Goal: Information Seeking & Learning: Understand process/instructions

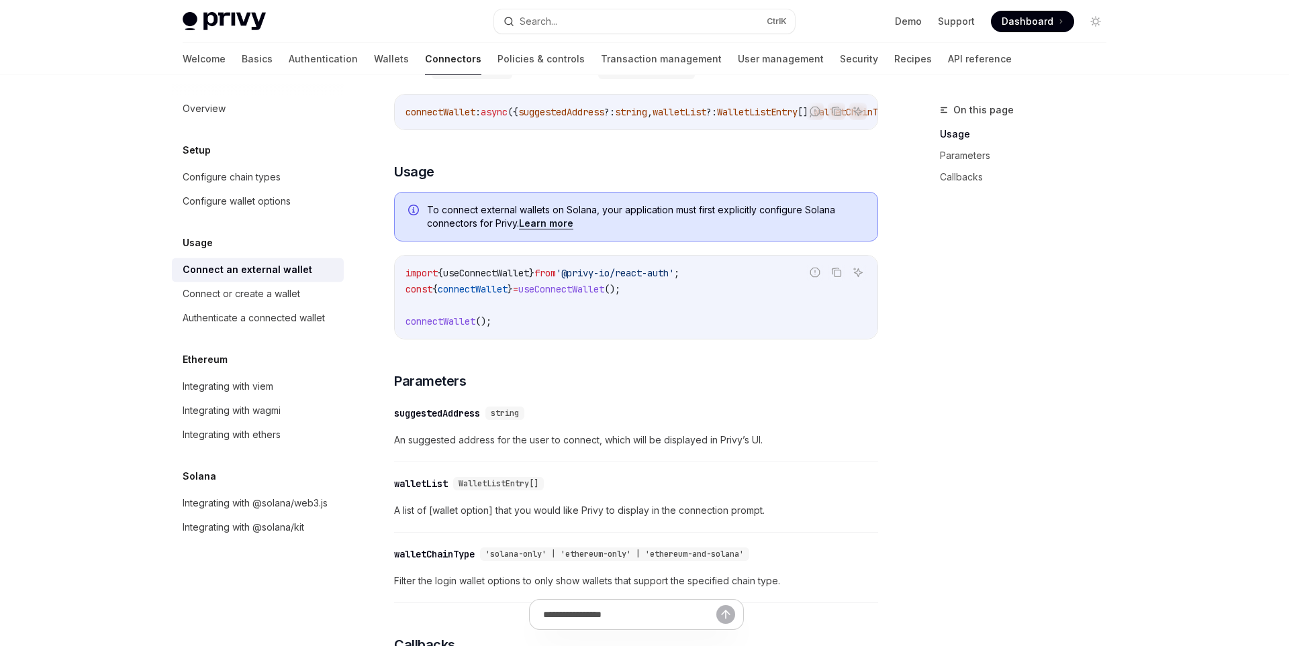
scroll to position [239, 0]
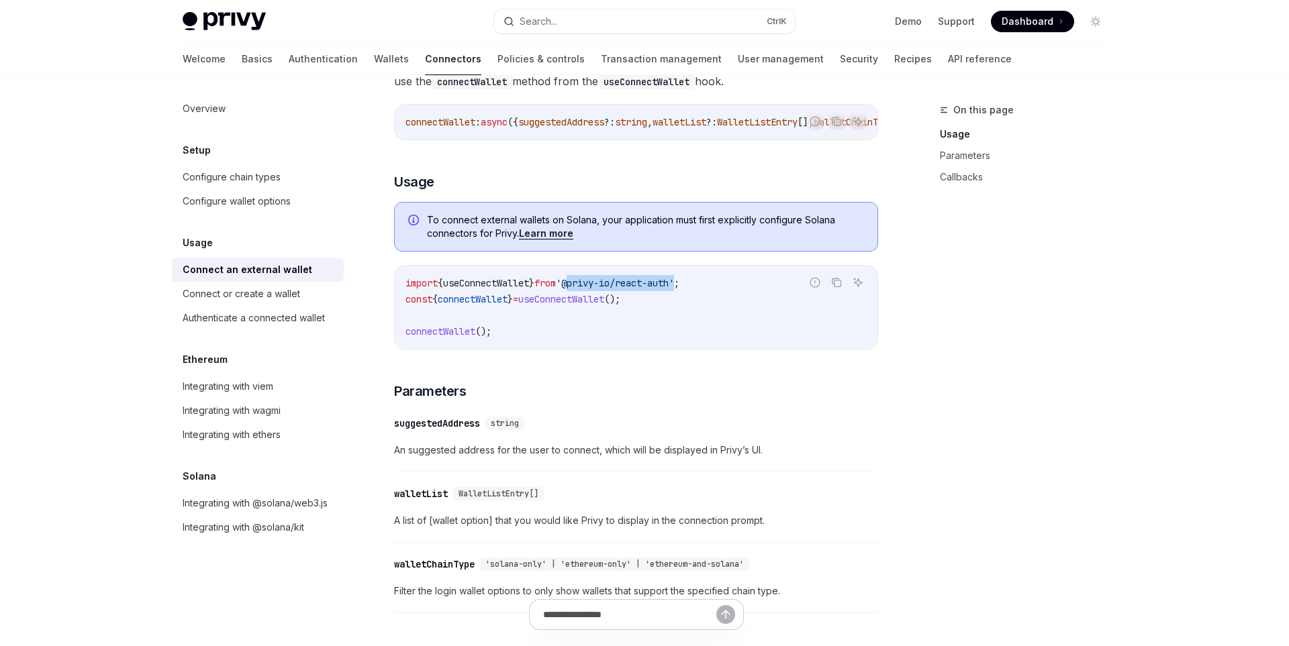
drag, startPoint x: 700, startPoint y: 283, endPoint x: 585, endPoint y: 287, distance: 114.9
click at [585, 287] on span "'@privy-io/react-auth'" at bounding box center [615, 283] width 118 height 12
copy span "@privy-io/react-auth"
click at [317, 297] on div "Connect or create a wallet" at bounding box center [259, 294] width 153 height 16
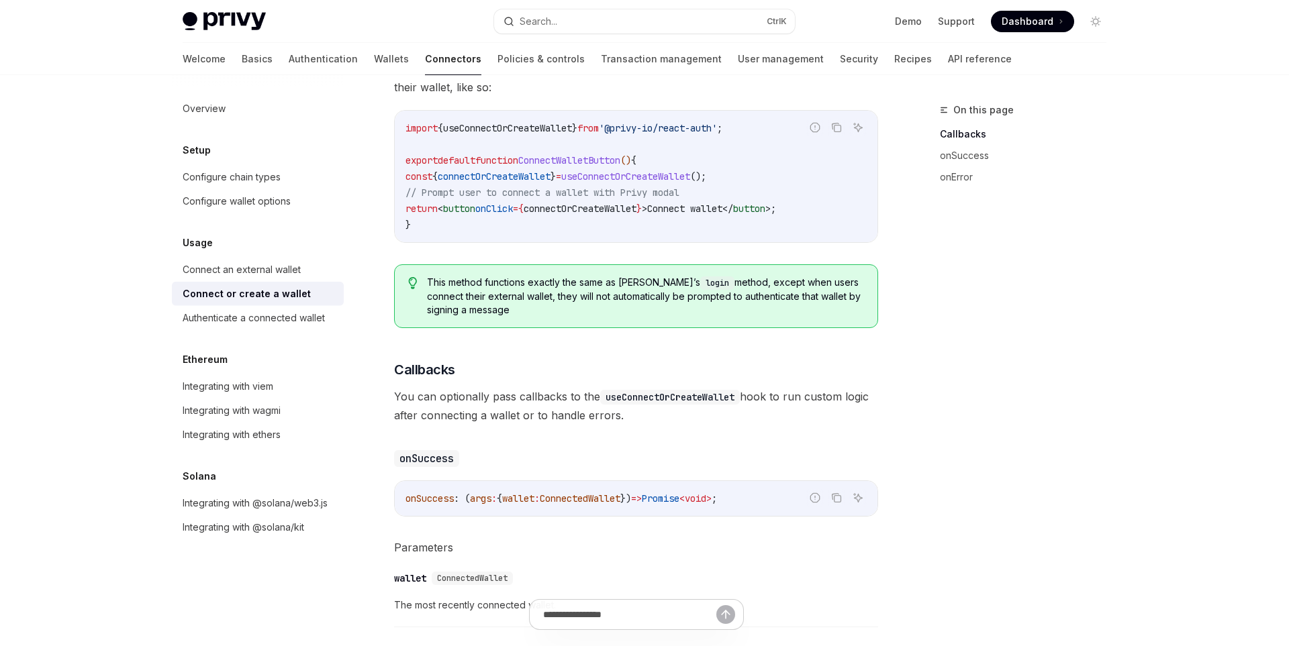
scroll to position [453, 0]
click at [244, 268] on div "Connect an external wallet" at bounding box center [242, 270] width 118 height 16
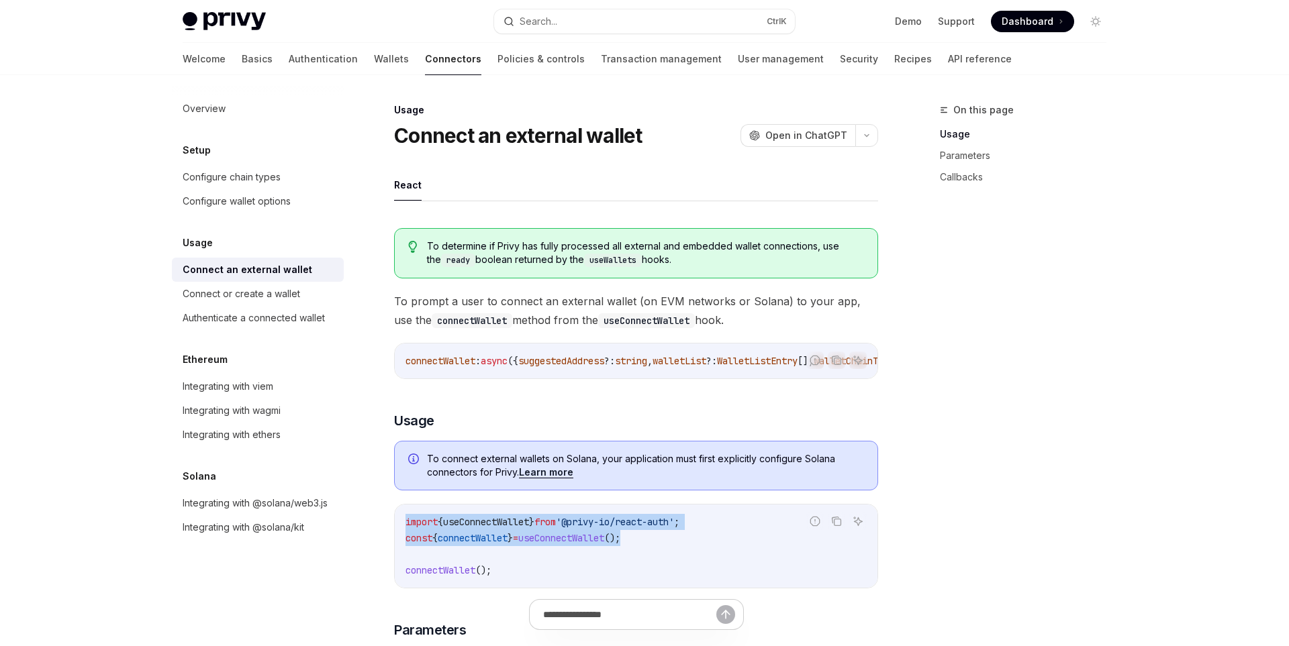
drag, startPoint x: 672, startPoint y: 533, endPoint x: 401, endPoint y: 524, distance: 270.7
click at [401, 524] on div "import { useConnectWallet } from '@privy-io/react-auth' ; const { connectWallet…" at bounding box center [636, 546] width 483 height 83
copy code "import { useConnectWallet } from '@privy-io/react-auth' ; const { connectWallet…"
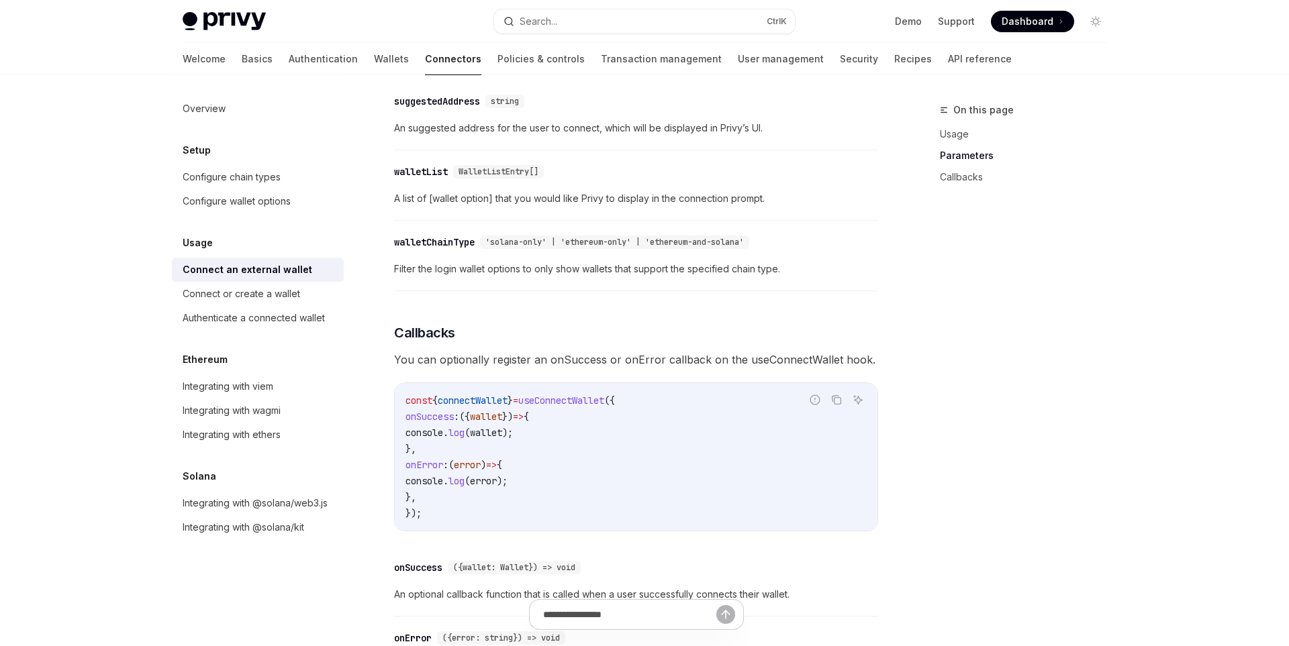
scroll to position [559, 0]
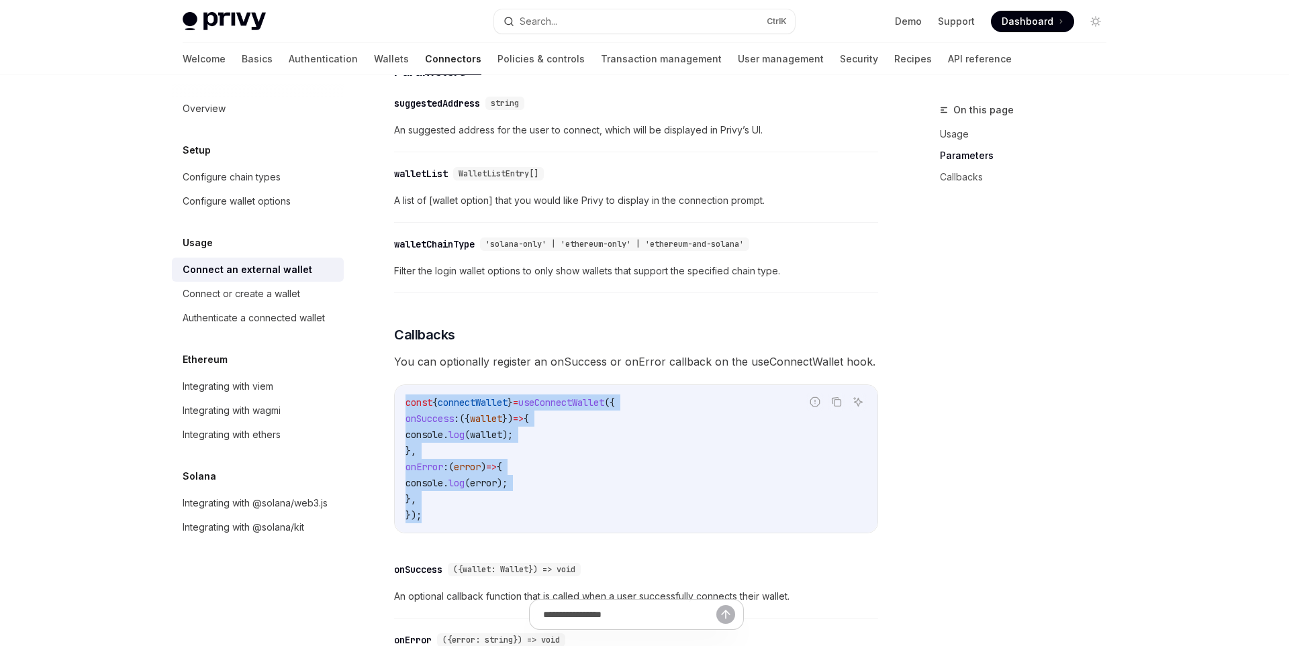
drag, startPoint x: 455, startPoint y: 515, endPoint x: 403, endPoint y: 401, distance: 124.9
click at [403, 401] on div "const { connectWallet } = useConnectWallet ({ onSuccess : ({ wallet }) => { con…" at bounding box center [636, 459] width 483 height 148
copy code "const { connectWallet } = useConnectWallet ({ onSuccess : ({ wallet }) => { con…"
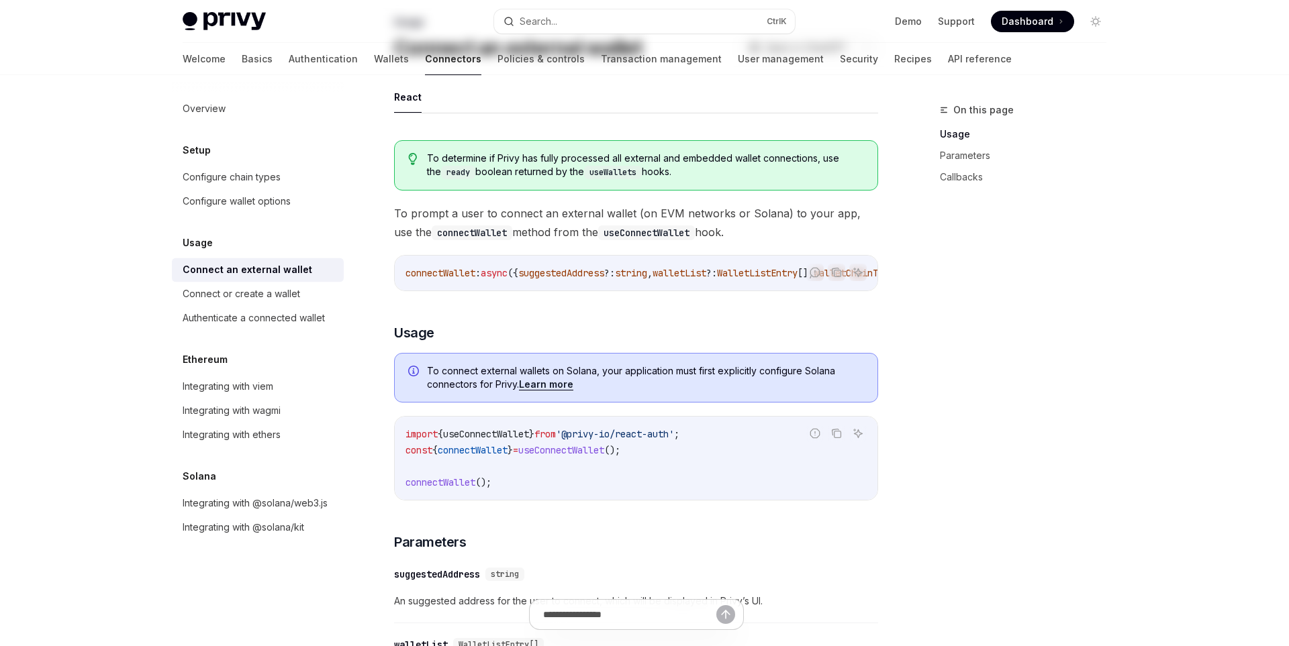
scroll to position [0, 0]
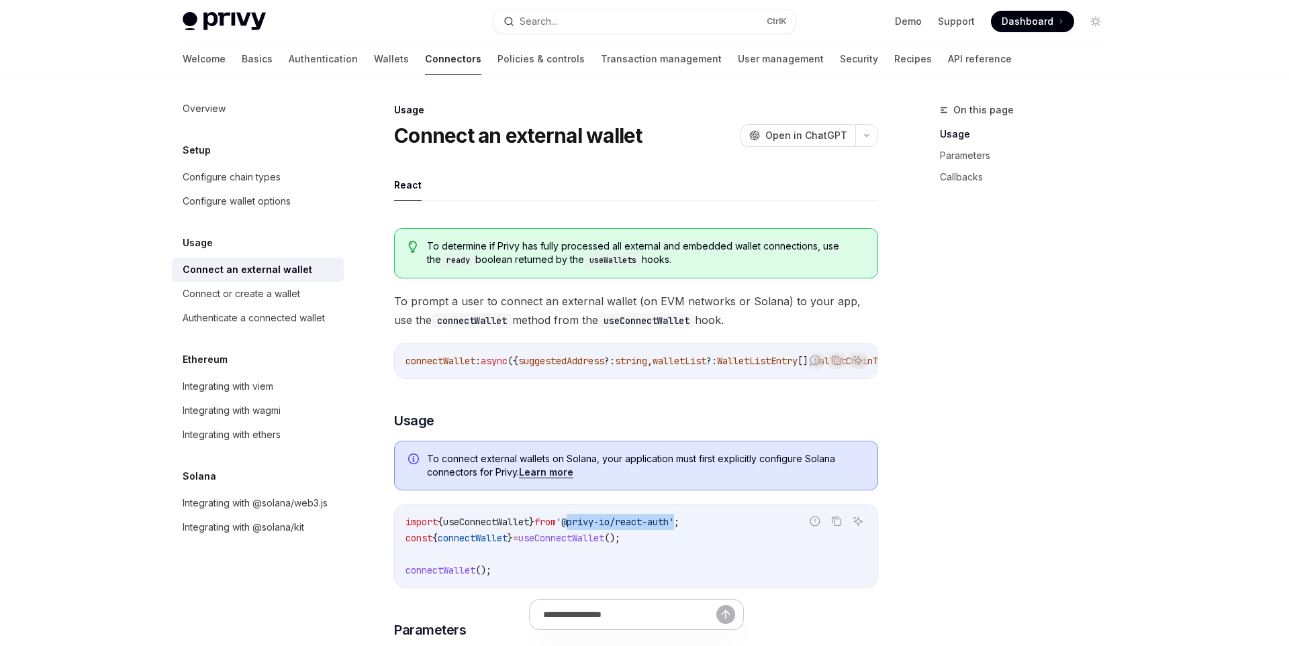
drag, startPoint x: 697, startPoint y: 525, endPoint x: 589, endPoint y: 526, distance: 108.1
click at [589, 526] on span "'@privy-io/react-auth'" at bounding box center [615, 522] width 118 height 12
copy span "@privy-io/react-auth"
click at [252, 291] on div "Connect or create a wallet" at bounding box center [241, 294] width 117 height 16
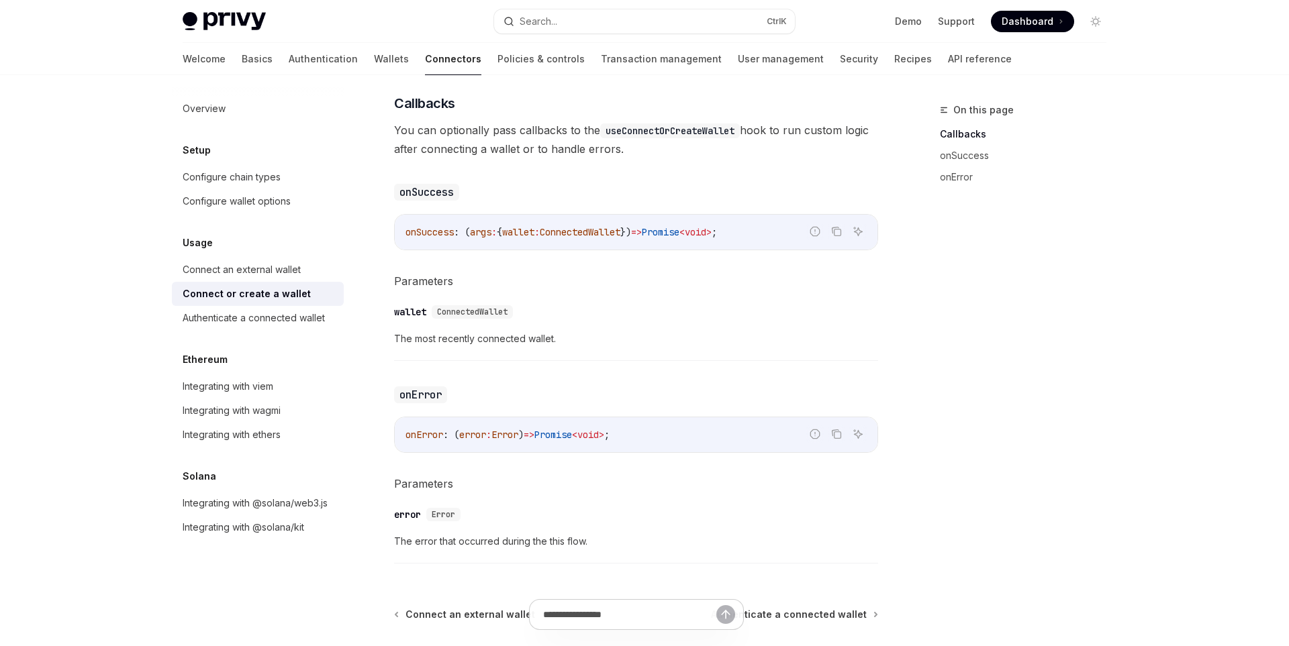
scroll to position [720, 0]
click at [289, 327] on link "Authenticate a connected wallet" at bounding box center [258, 318] width 172 height 24
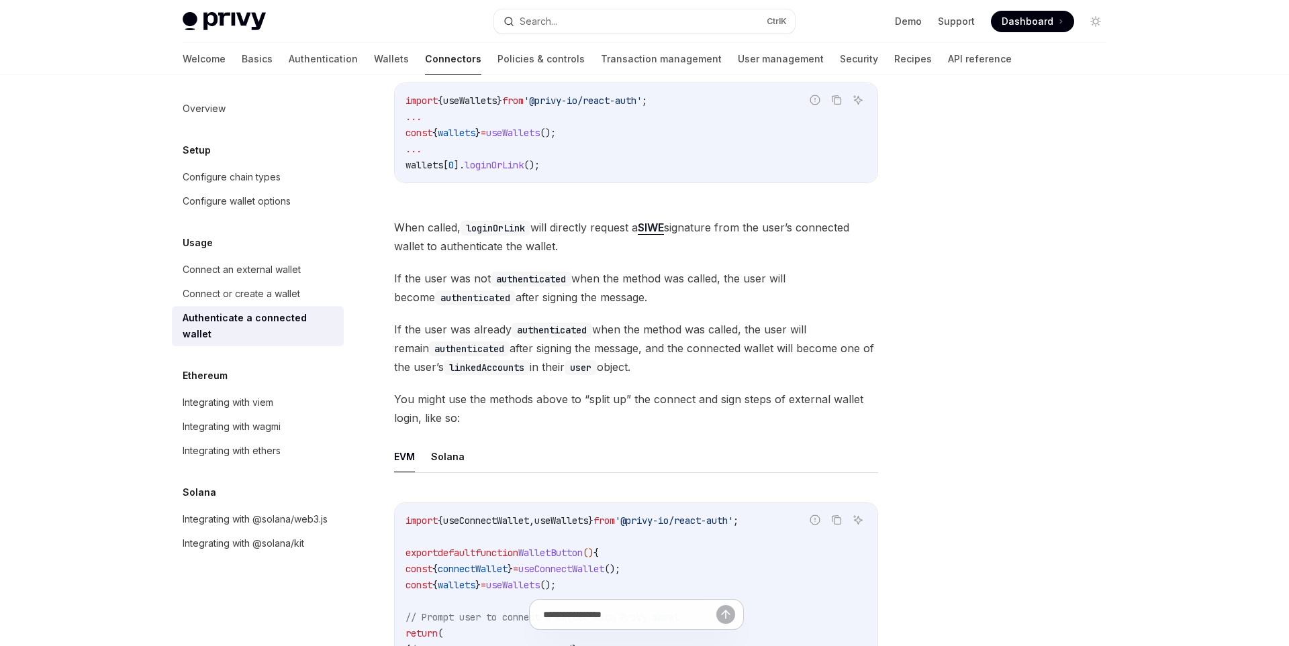
scroll to position [334, 0]
click at [579, 332] on code "authenticated" at bounding box center [552, 333] width 81 height 15
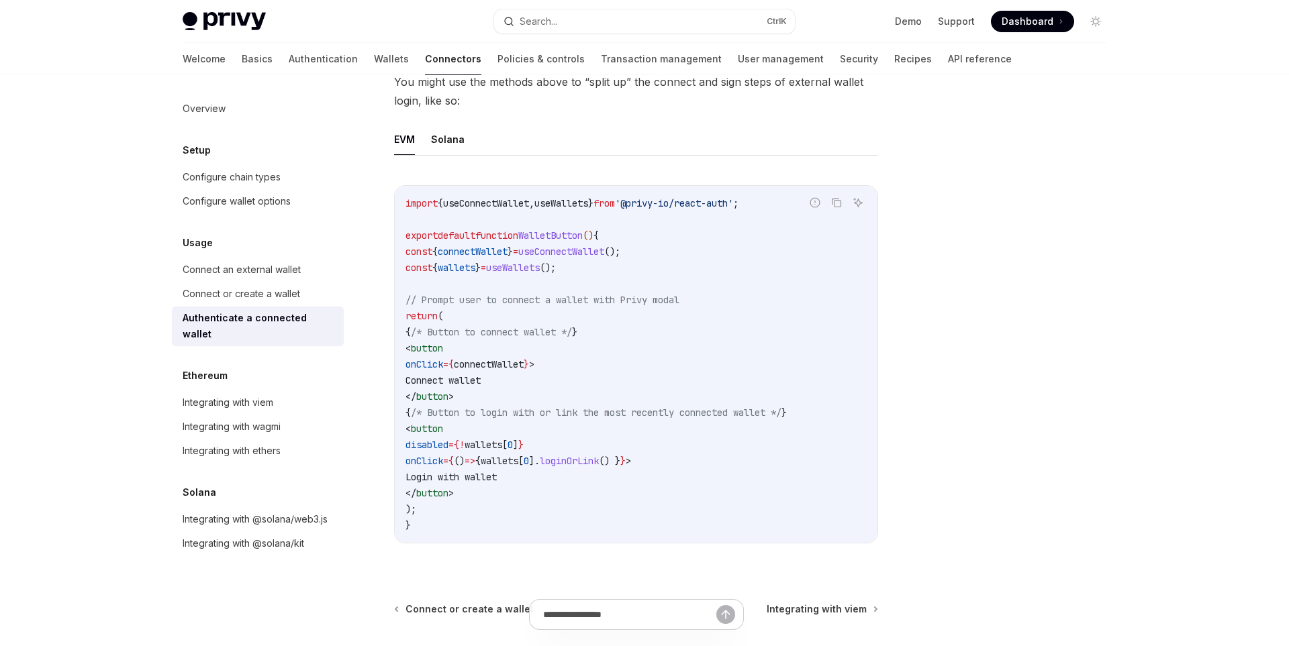
scroll to position [667, 0]
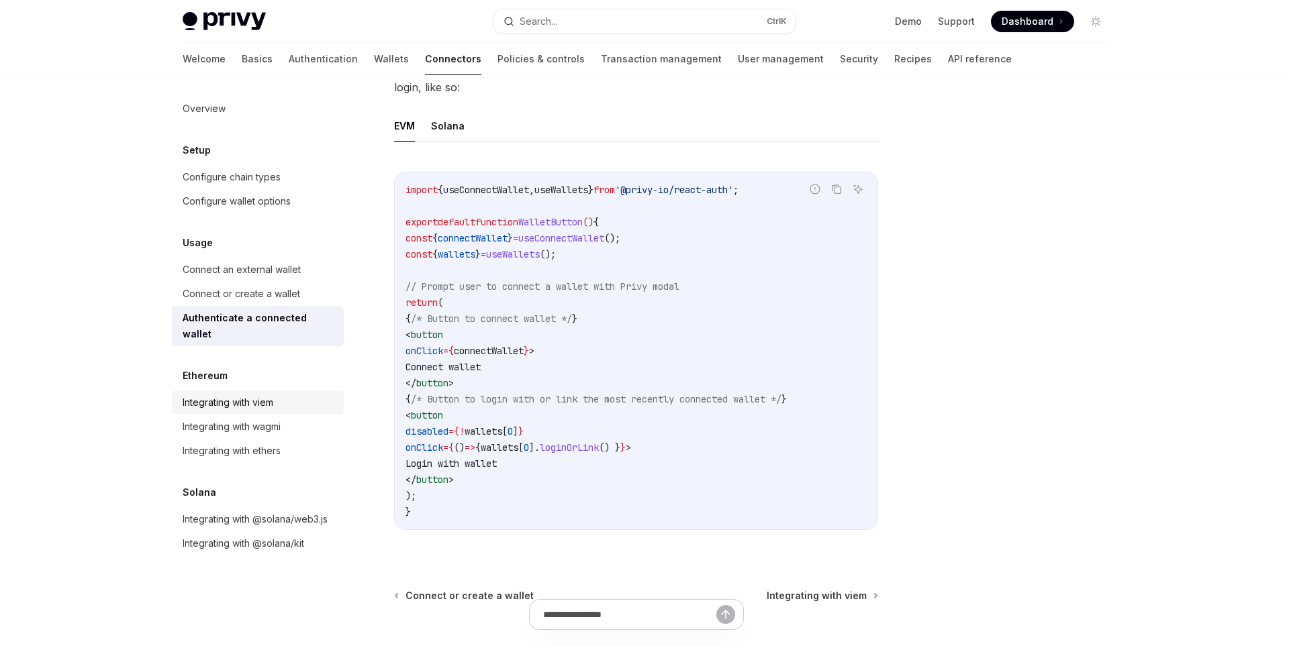
click at [303, 395] on div "Integrating with viem" at bounding box center [259, 403] width 153 height 16
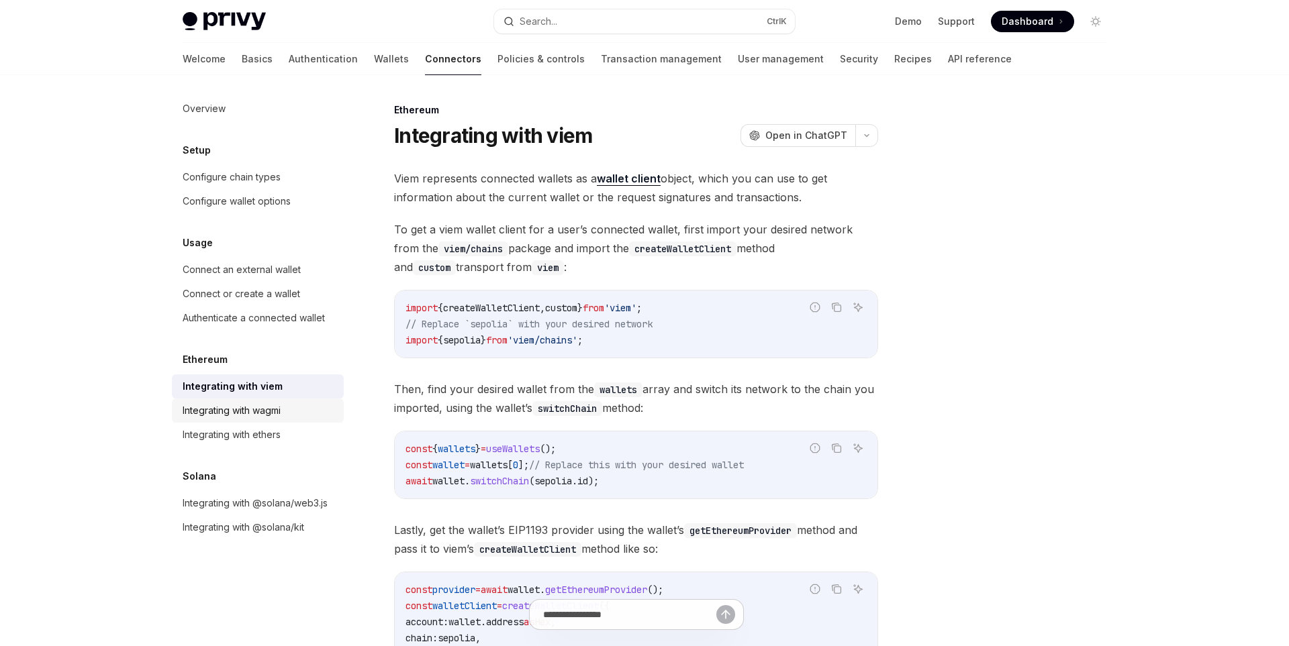
click at [301, 407] on div "Integrating with wagmi" at bounding box center [259, 411] width 153 height 16
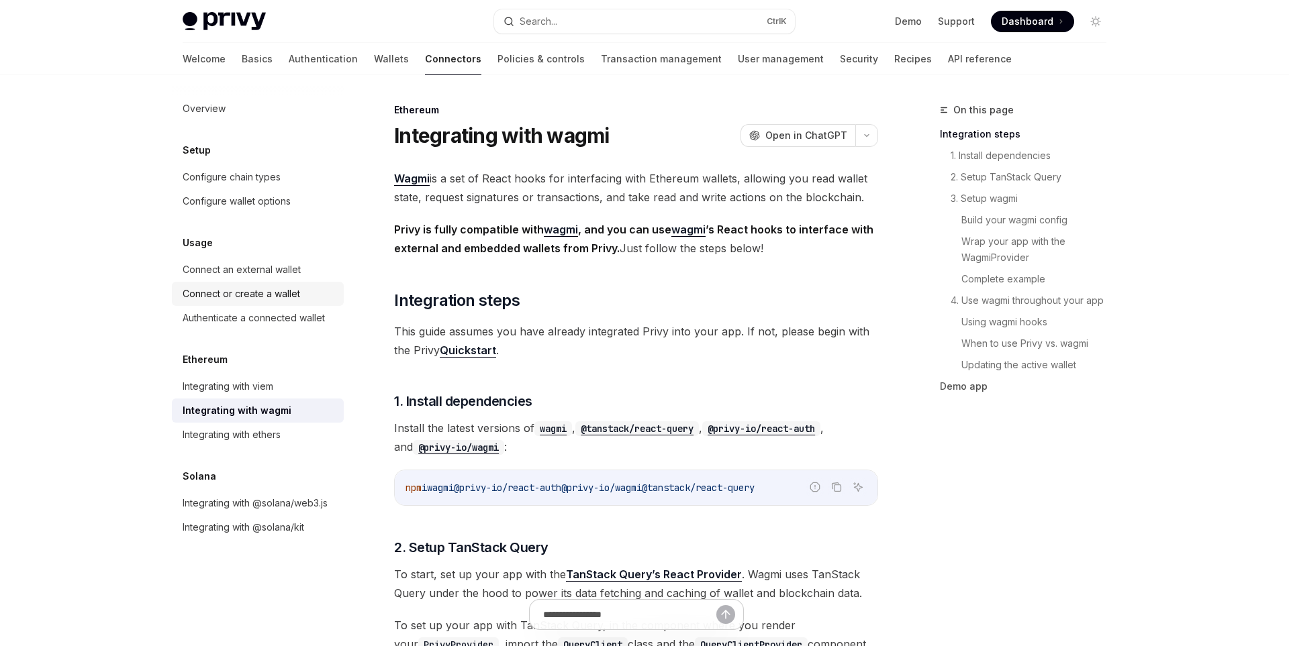
click at [301, 286] on div "Connect or create a wallet" at bounding box center [259, 294] width 153 height 16
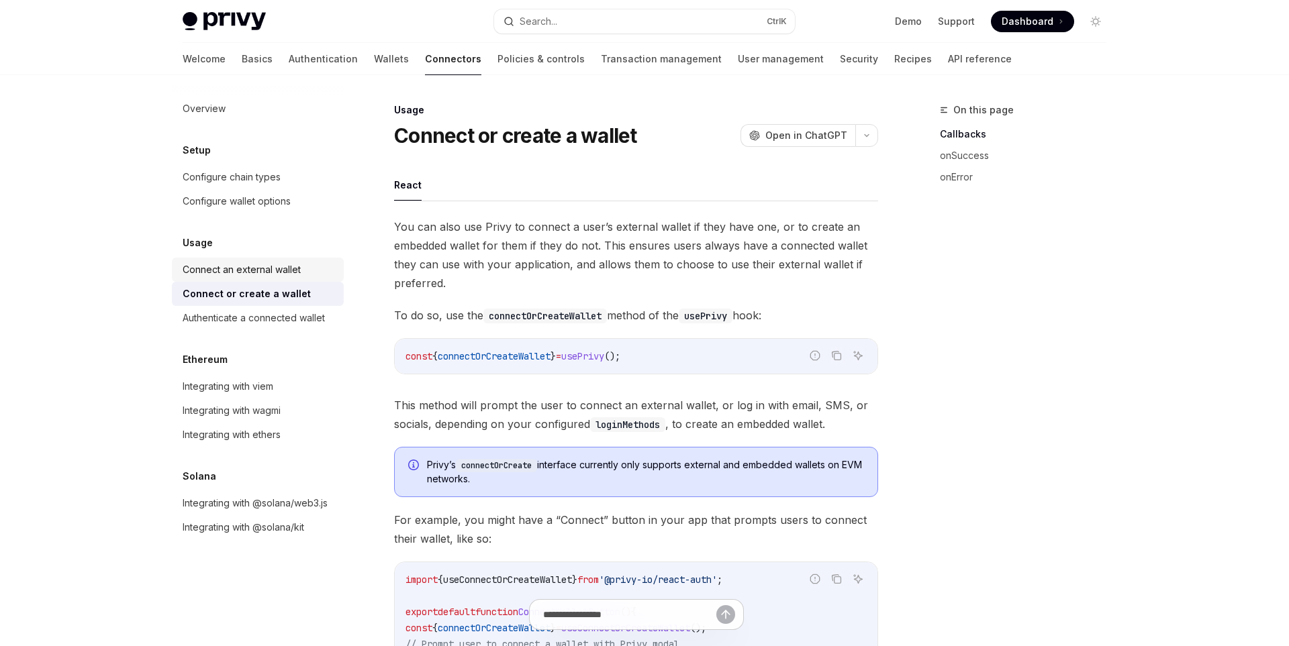
click at [297, 277] on div "Connect an external wallet" at bounding box center [242, 270] width 118 height 16
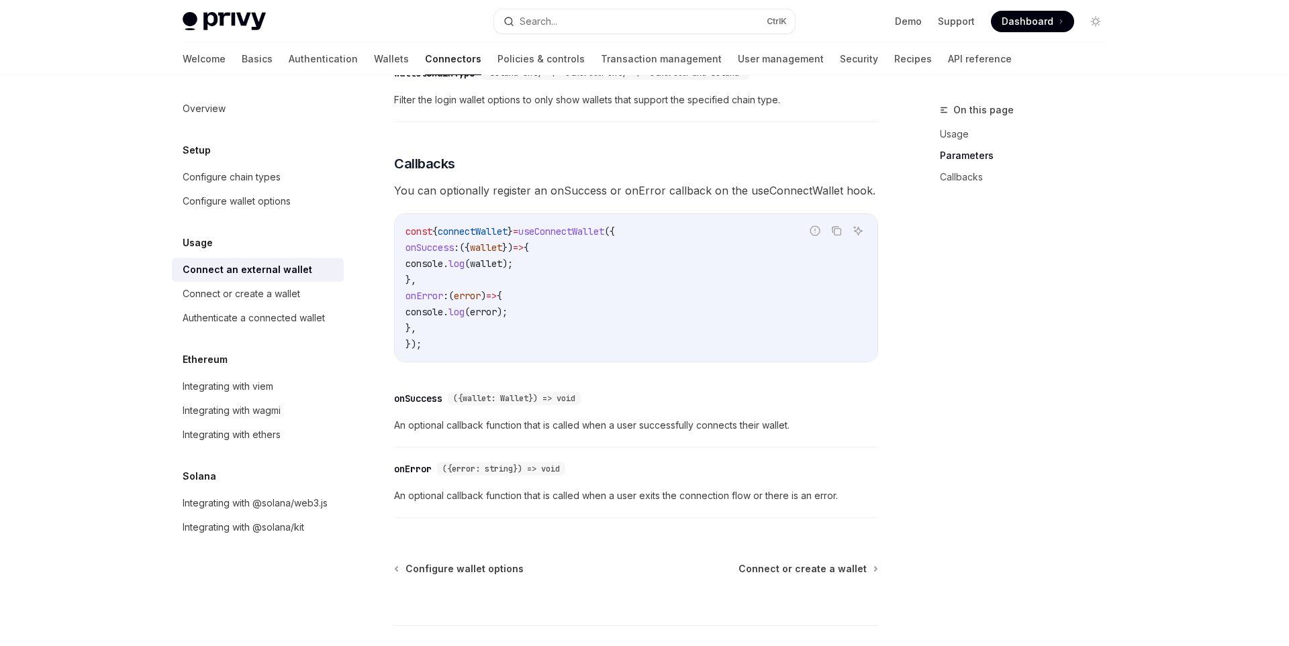
scroll to position [726, 0]
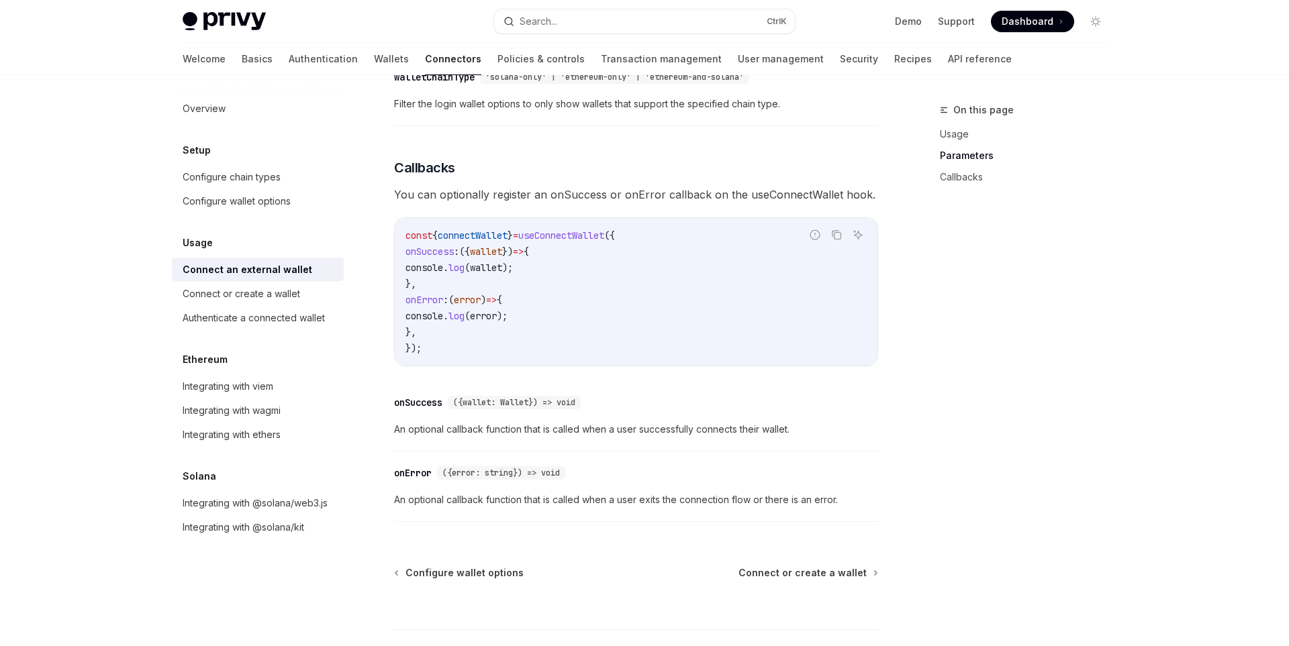
drag, startPoint x: 859, startPoint y: 107, endPoint x: 765, endPoint y: 281, distance: 197.3
click at [765, 281] on div "To determine if Privy has fully processed all external and embedded wallet conn…" at bounding box center [636, 10] width 484 height 1038
click at [873, 423] on span "An optional callback function that is called when a user successfully connects …" at bounding box center [636, 430] width 484 height 16
click at [273, 428] on div "Integrating with ethers" at bounding box center [232, 435] width 98 height 16
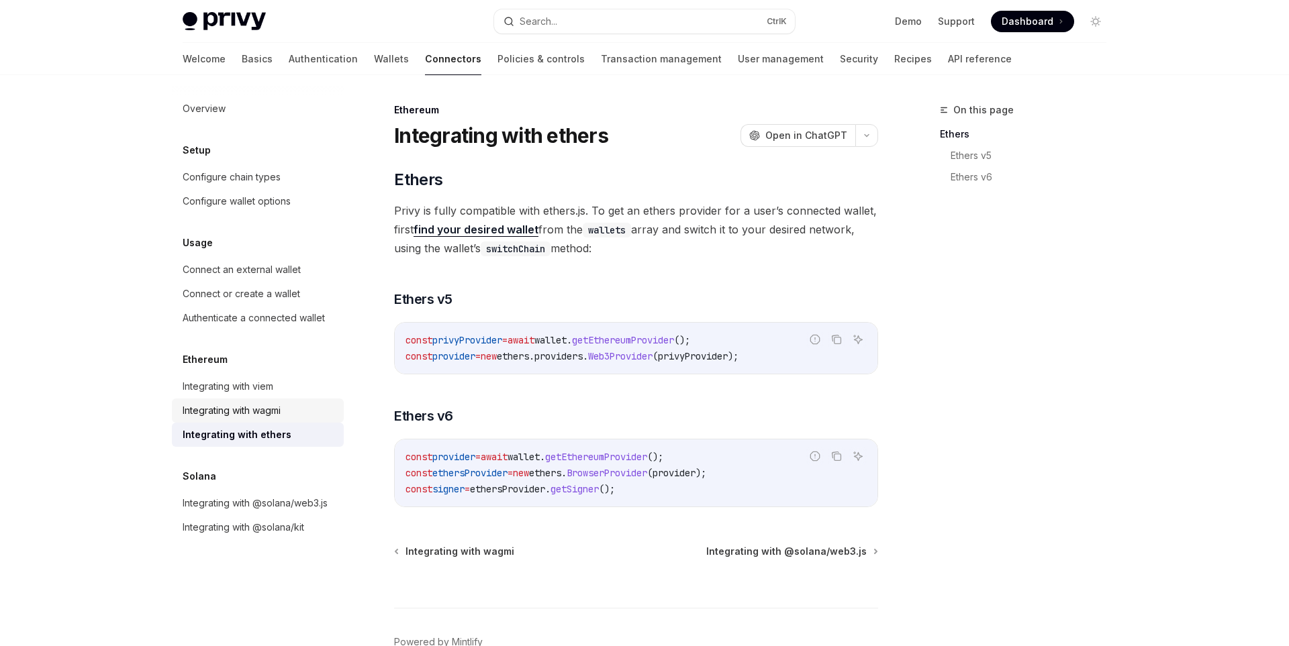
click at [277, 416] on div "Integrating with wagmi" at bounding box center [232, 411] width 98 height 16
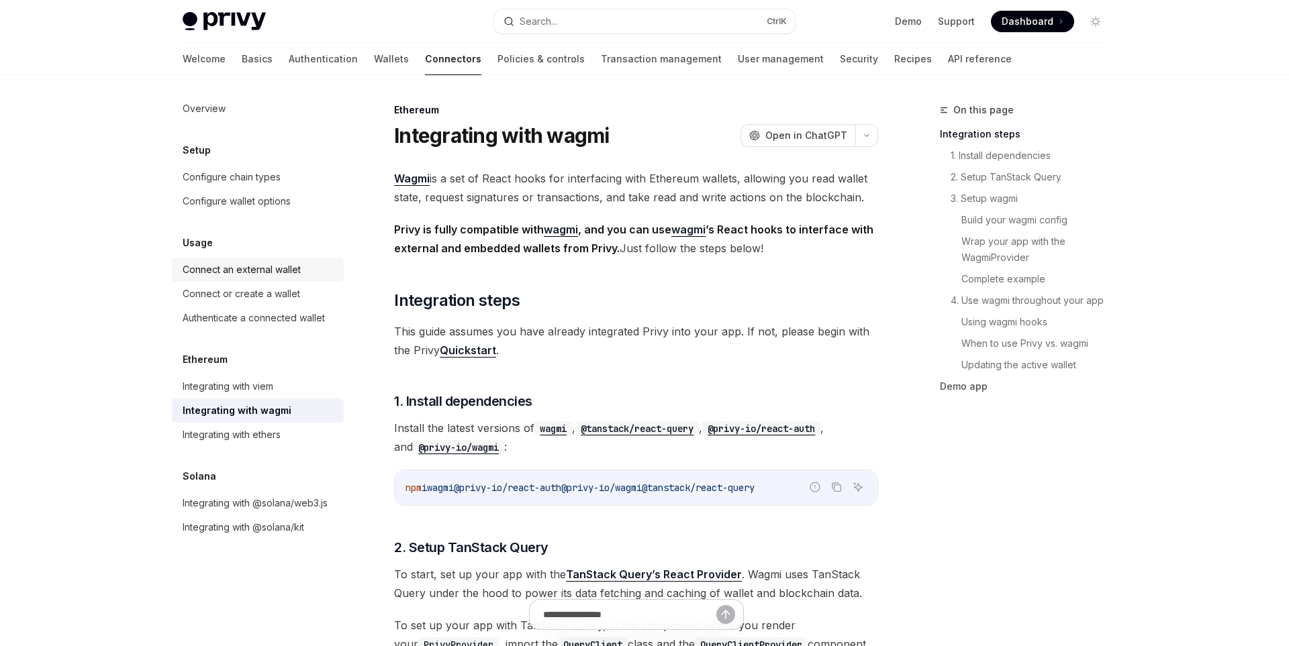
click at [255, 274] on div "Connect an external wallet" at bounding box center [242, 270] width 118 height 16
type textarea "*"
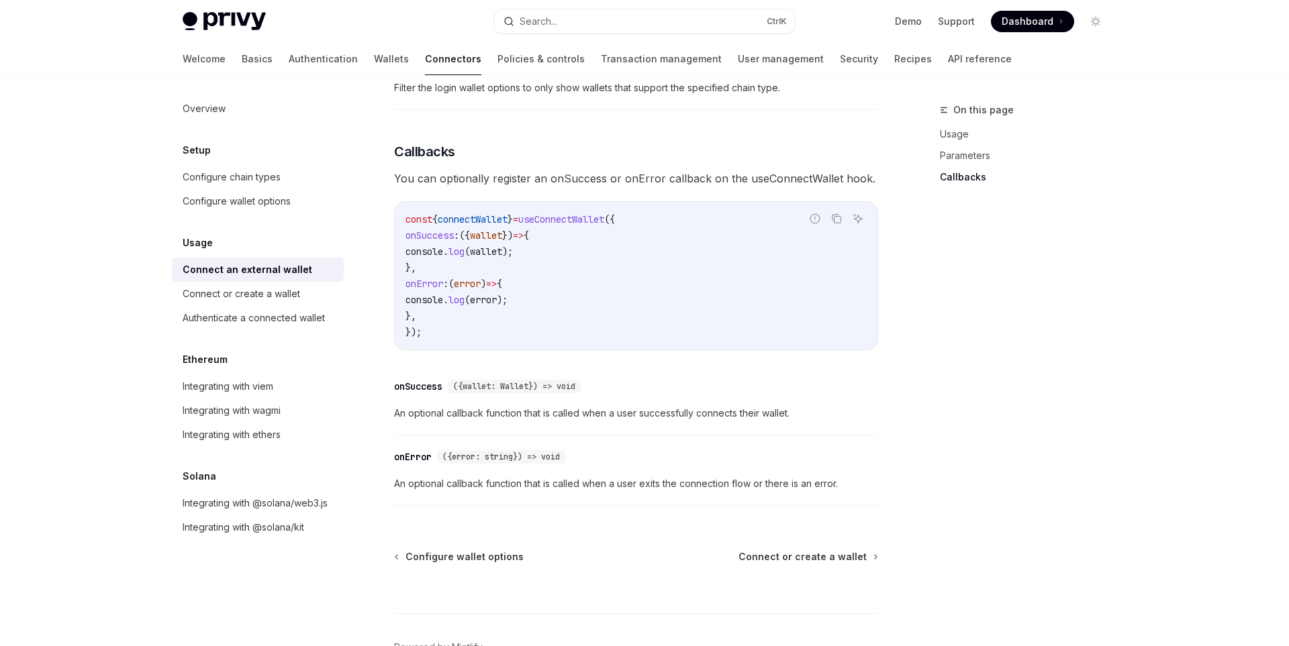
scroll to position [826, 0]
